Goal: Task Accomplishment & Management: Manage account settings

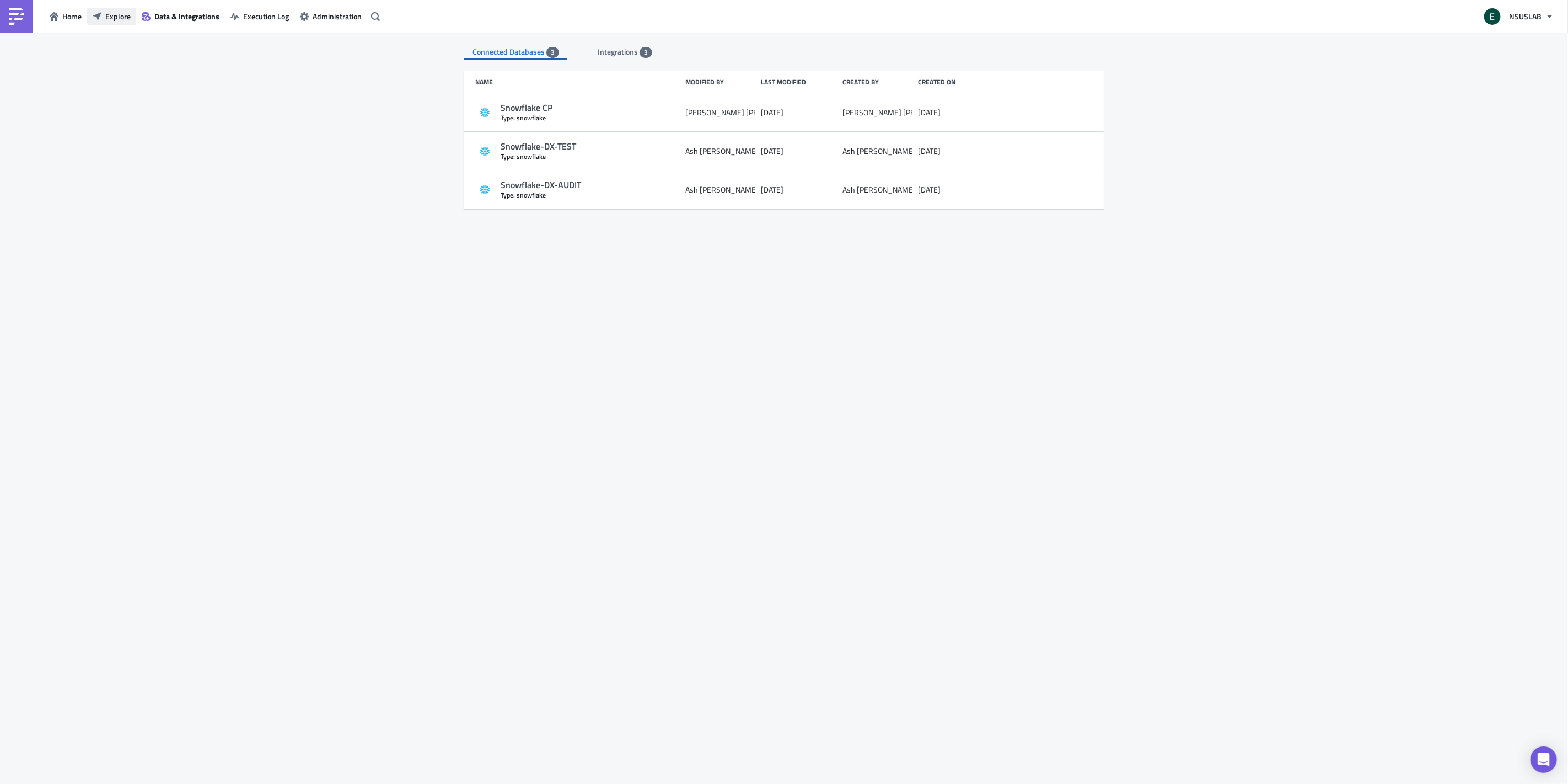
click at [124, 23] on button "Explore" at bounding box center [112, 16] width 49 height 17
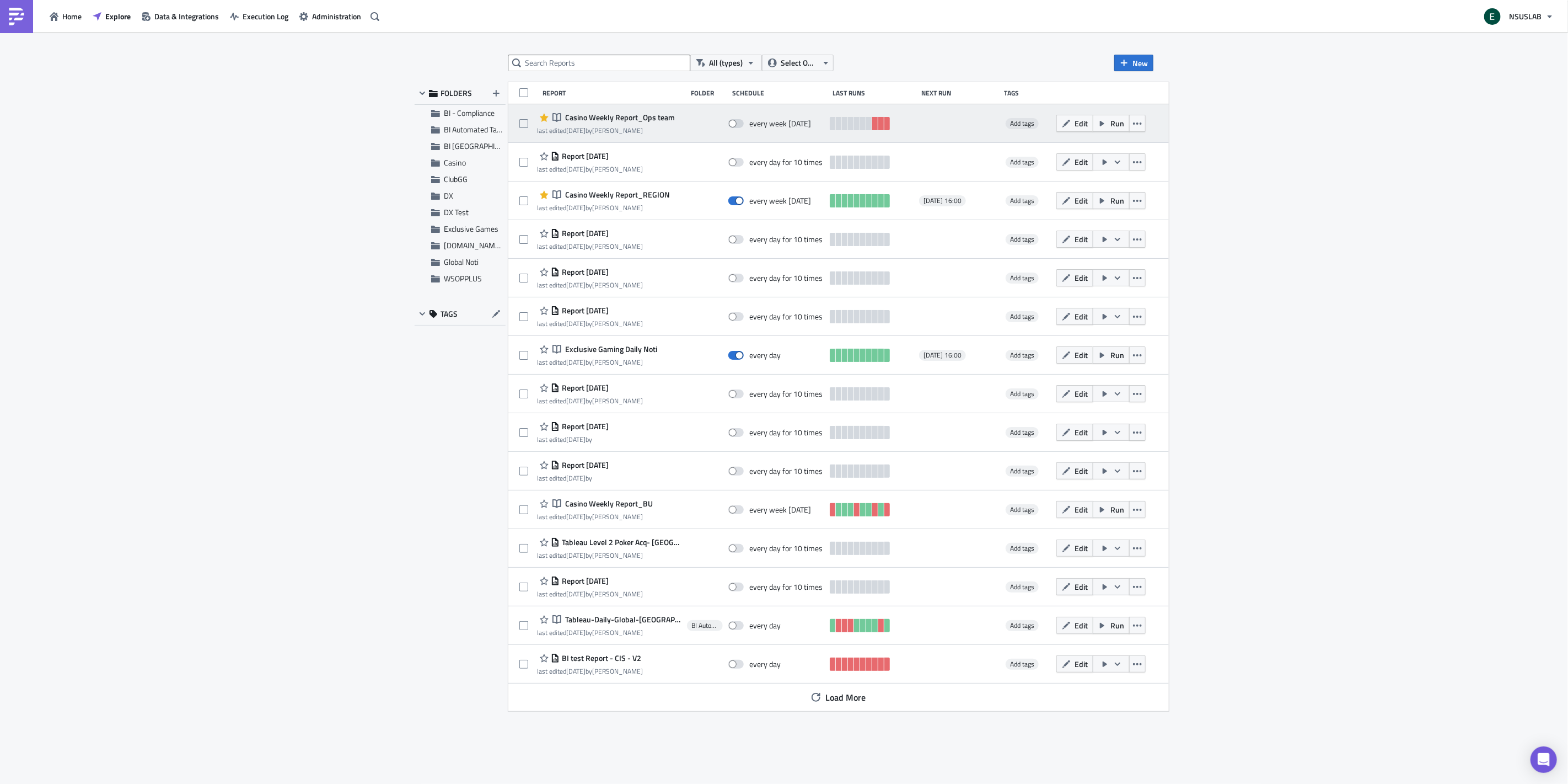
click at [701, 129] on div at bounding box center [705, 123] width 36 height 22
click at [640, 114] on span "Casino Weekly Report_Ops team" at bounding box center [619, 117] width 112 height 10
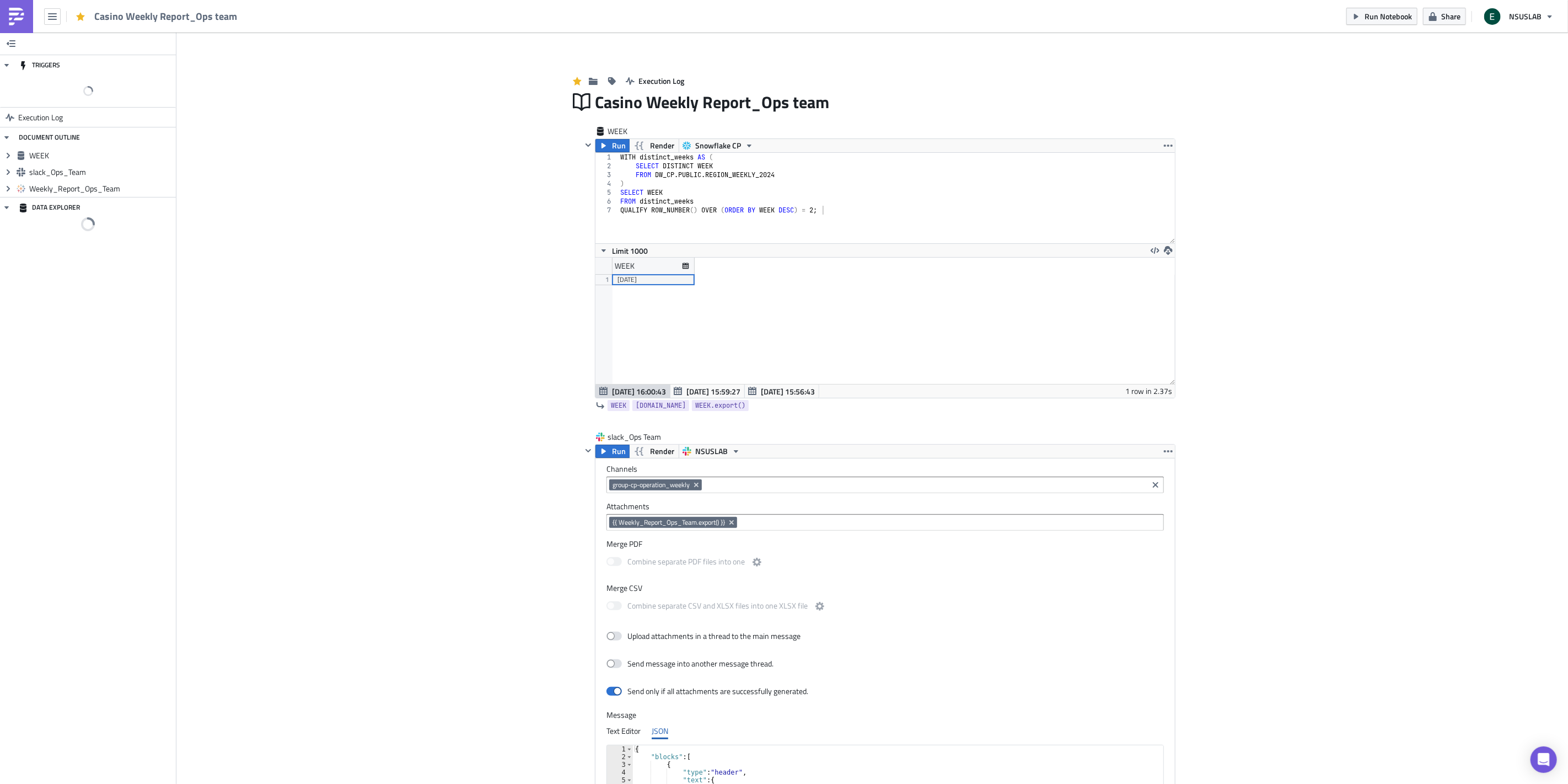
scroll to position [55033, 54558]
click at [6, 83] on span at bounding box center [10, 83] width 15 height 9
click at [6, 83] on input "checkbox" at bounding box center [8, 80] width 7 height 7
checkbox input "true"
click at [167, 85] on span "Edit" at bounding box center [163, 83] width 13 height 11
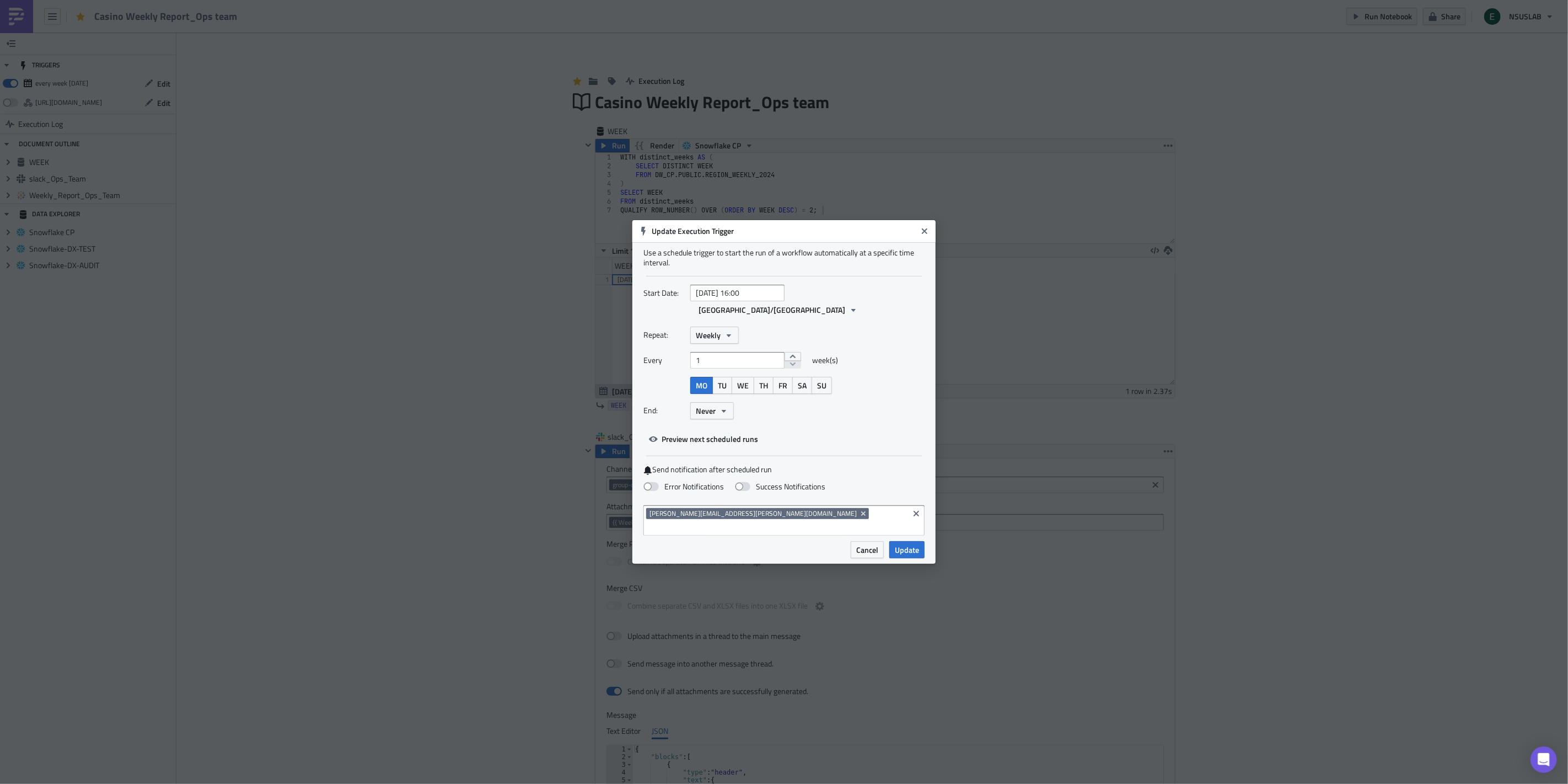
click at [899, 439] on div "Start Date: [DATE] 16:00 [GEOGRAPHIC_DATA]/[GEOGRAPHIC_DATA] Repeat: Weekly Eve…" at bounding box center [784, 366] width 281 height 163
click at [916, 544] on span "Update" at bounding box center [907, 550] width 24 height 11
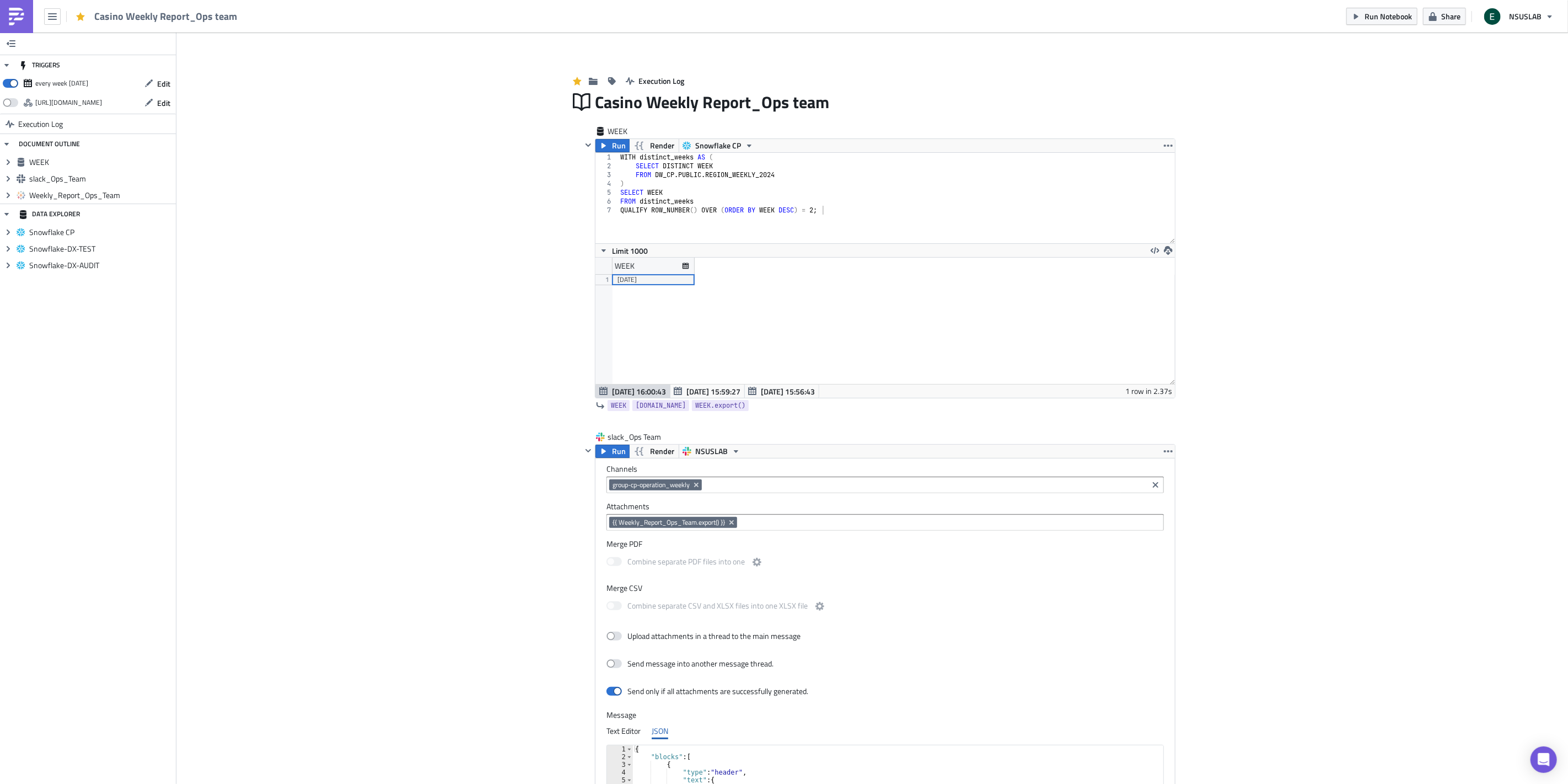
click at [1364, 410] on div "Add Image Execution Log Casino Weekly Report_Ops team WEEK Run Render Snowflake…" at bounding box center [873, 656] width 1392 height 1248
click at [1351, 204] on div "Add Image Execution Log Casino Weekly Report_Ops team WEEK Run Render Snowflake…" at bounding box center [873, 656] width 1392 height 1248
click at [590, 365] on div at bounding box center [588, 268] width 13 height 260
